Goal: Download file/media

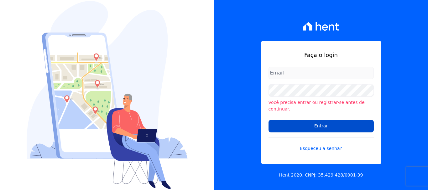
type input "[EMAIL_ADDRESS][DOMAIN_NAME]"
click at [310, 125] on input "Entrar" at bounding box center [320, 126] width 105 height 13
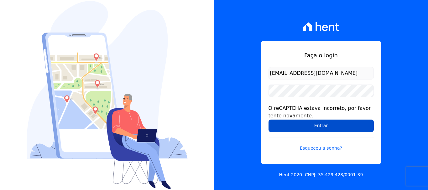
click at [316, 122] on input "Entrar" at bounding box center [320, 126] width 105 height 13
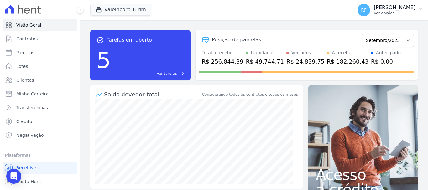
click at [398, 5] on p "Rafaela Fagundes" at bounding box center [395, 7] width 42 height 6
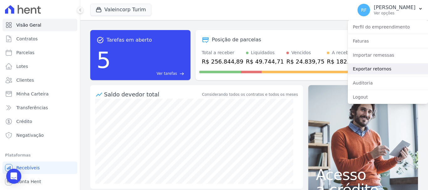
click at [383, 70] on link "Exportar retornos" at bounding box center [388, 68] width 80 height 11
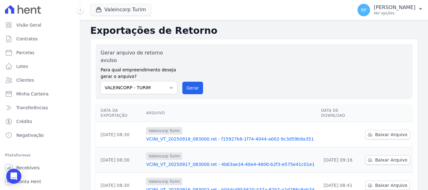
click at [376, 127] on td "Baixar Arquivo" at bounding box center [388, 134] width 50 height 25
click at [375, 132] on span "Baixar Arquivo" at bounding box center [391, 135] width 32 height 6
